Goal: Task Accomplishment & Management: Manage account settings

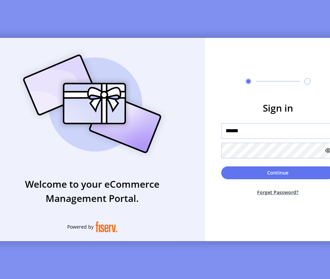
type input "**********"
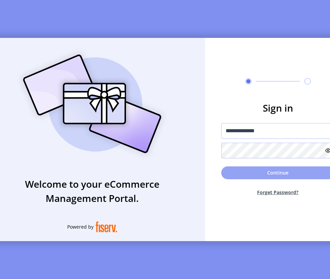
click at [259, 177] on button "Continue" at bounding box center [278, 172] width 114 height 13
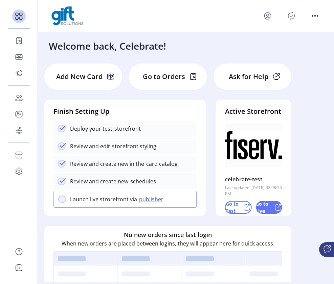
click at [270, 215] on p "Go to Live" at bounding box center [263, 207] width 16 height 14
click at [89, 201] on p "Launch live strorefront via" at bounding box center [103, 199] width 67 height 8
click at [148, 201] on button "publisher" at bounding box center [152, 199] width 30 height 8
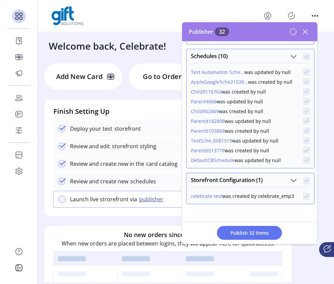
scroll to position [390, 0]
click at [301, 34] on icon at bounding box center [304, 31] width 11 height 11
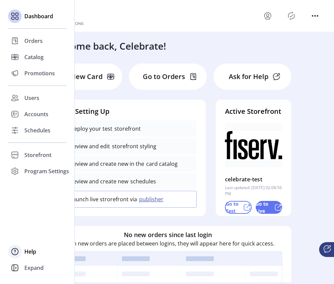
click at [32, 251] on span "Help" at bounding box center [30, 252] width 12 height 8
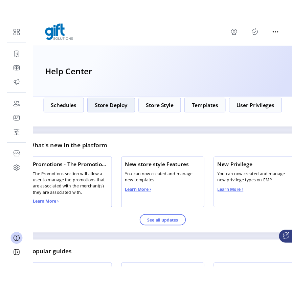
scroll to position [151, 0]
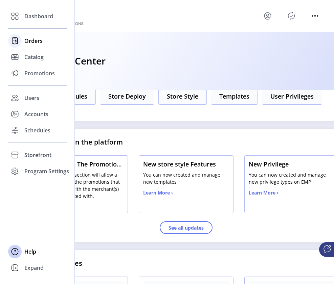
click at [36, 41] on span "Orders" at bounding box center [33, 41] width 18 height 8
click at [18, 42] on icon at bounding box center [14, 41] width 5 height 6
click at [36, 39] on span "Orders" at bounding box center [33, 41] width 18 height 8
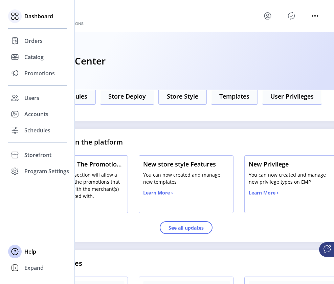
click at [38, 17] on span "Dashboard" at bounding box center [38, 16] width 29 height 8
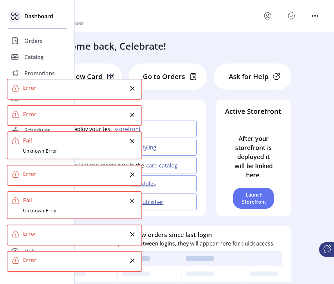
click at [38, 17] on span "Dashboard" at bounding box center [38, 16] width 29 height 8
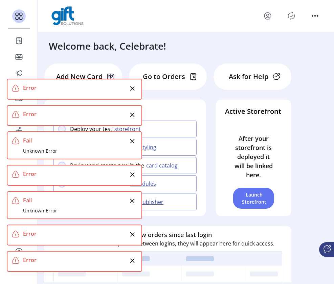
click at [130, 260] on icon "Close" at bounding box center [131, 260] width 5 height 5
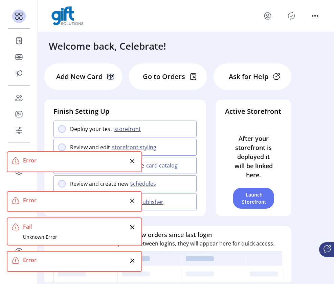
click at [130, 260] on icon "Close" at bounding box center [131, 260] width 5 height 5
